Goal: Task Accomplishment & Management: Use online tool/utility

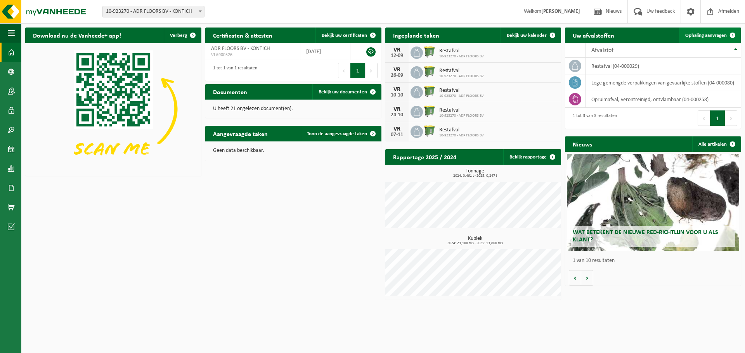
click at [718, 35] on span "Ophaling aanvragen" at bounding box center [706, 35] width 42 height 5
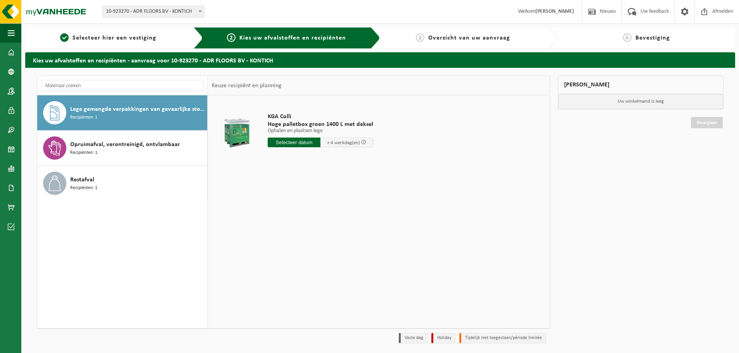
click at [125, 115] on div "Lege gemengde verpakkingen van gevaarlijke stoffen Recipiënten: 1" at bounding box center [137, 112] width 135 height 23
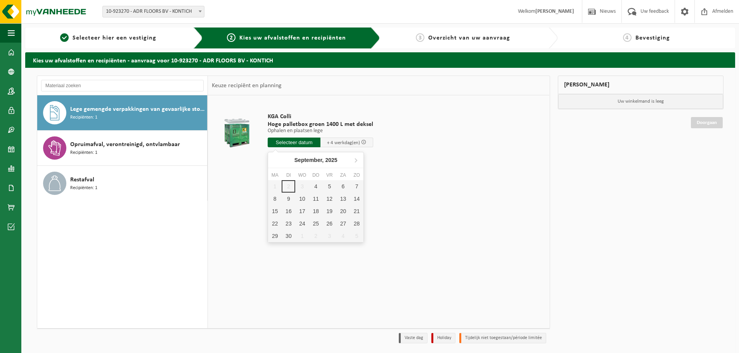
click at [308, 141] on input "text" at bounding box center [294, 143] width 53 height 10
click at [291, 185] on div "1 2 3 4 5 6 7 8 9 10 11 12 13 14 15 16 17 18 19 20 21 22 23 24 25 26 27 28 29 3…" at bounding box center [315, 211] width 95 height 62
click at [327, 184] on div "5" at bounding box center [330, 186] width 14 height 12
type input "Van 2025-09-05"
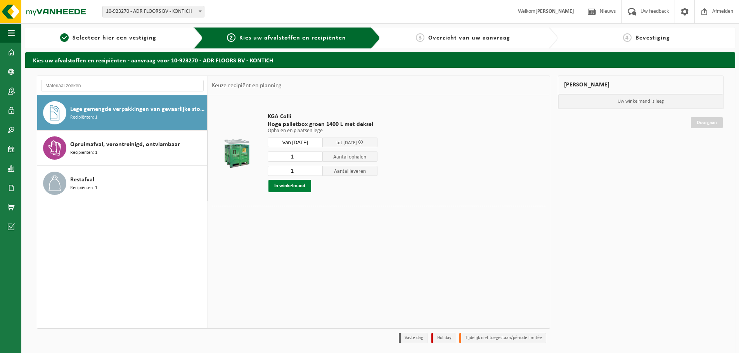
click at [297, 185] on button "In winkelmand" at bounding box center [289, 186] width 43 height 12
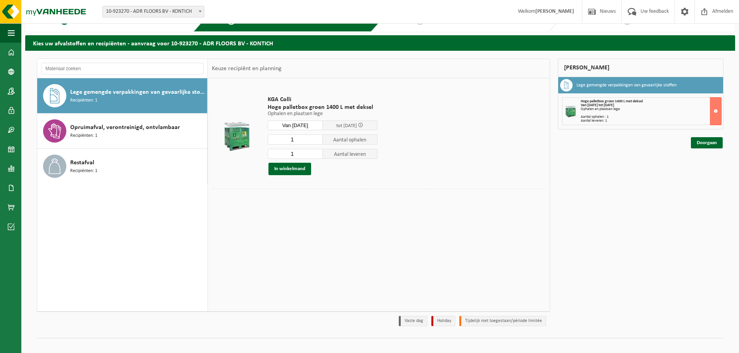
scroll to position [26, 0]
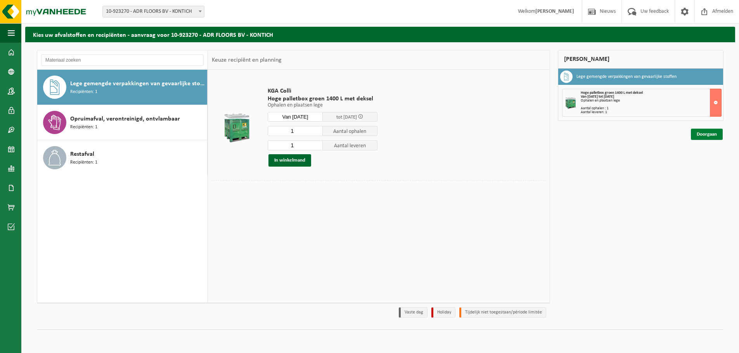
click at [702, 135] on link "Doorgaan" at bounding box center [707, 134] width 32 height 11
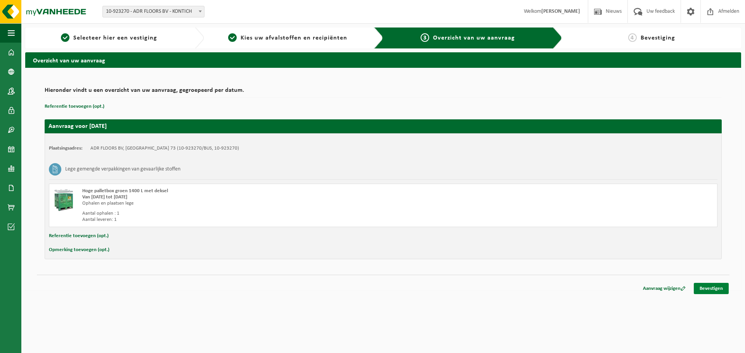
click at [704, 289] on link "Bevestigen" at bounding box center [711, 288] width 35 height 11
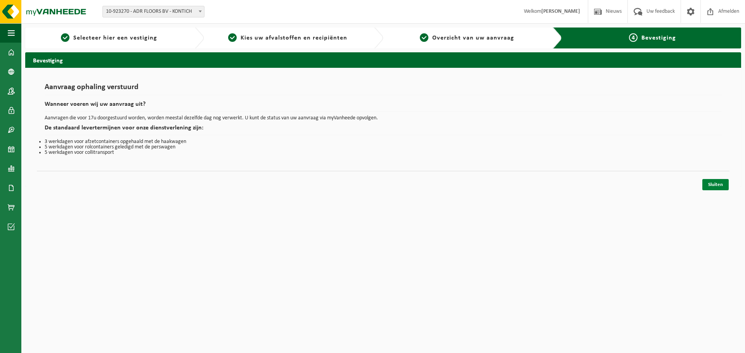
click at [711, 185] on link "Sluiten" at bounding box center [715, 184] width 26 height 11
